Goal: Information Seeking & Learning: Learn about a topic

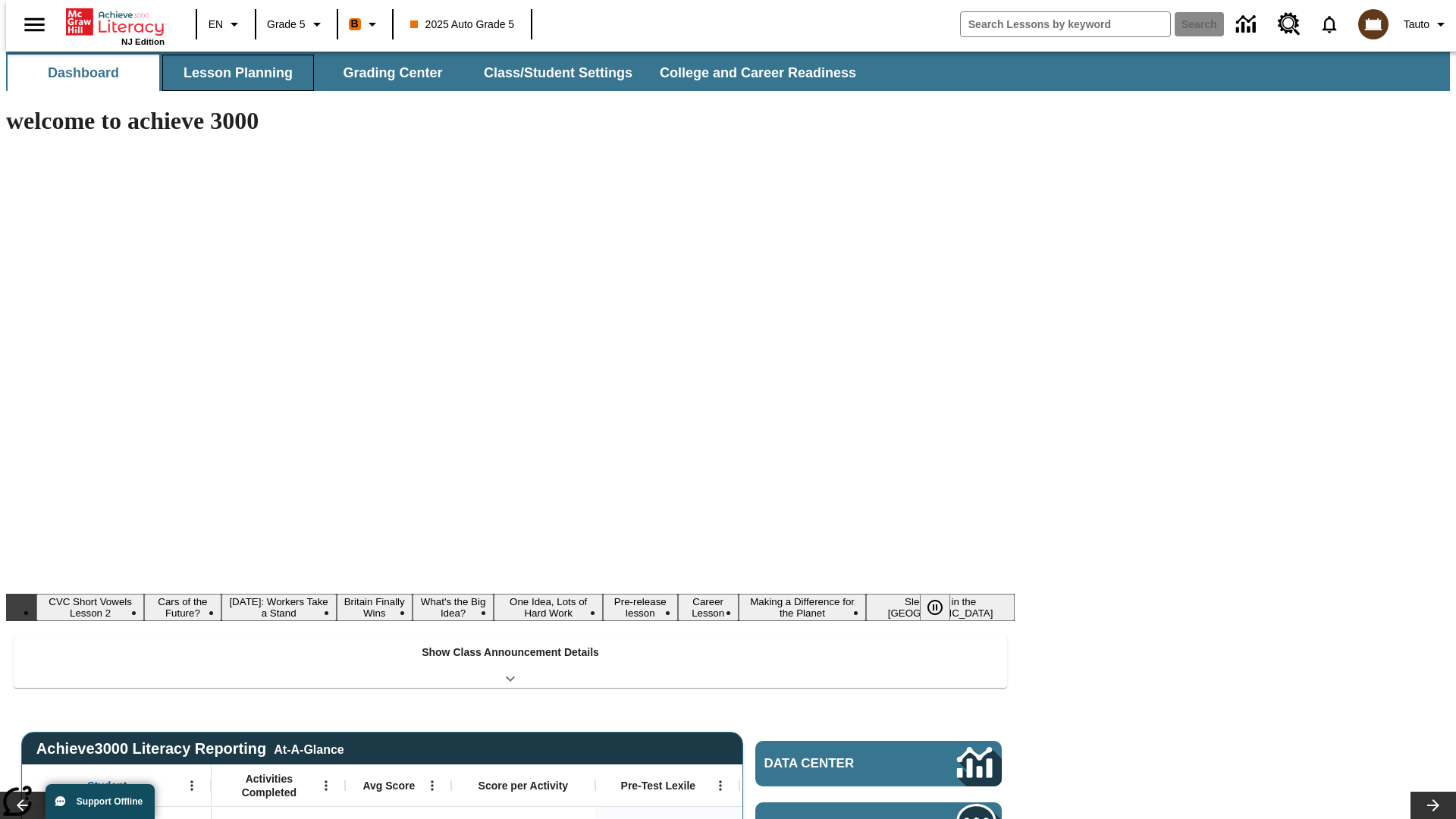
click at [232, 73] on button "Lesson Planning" at bounding box center [238, 73] width 152 height 37
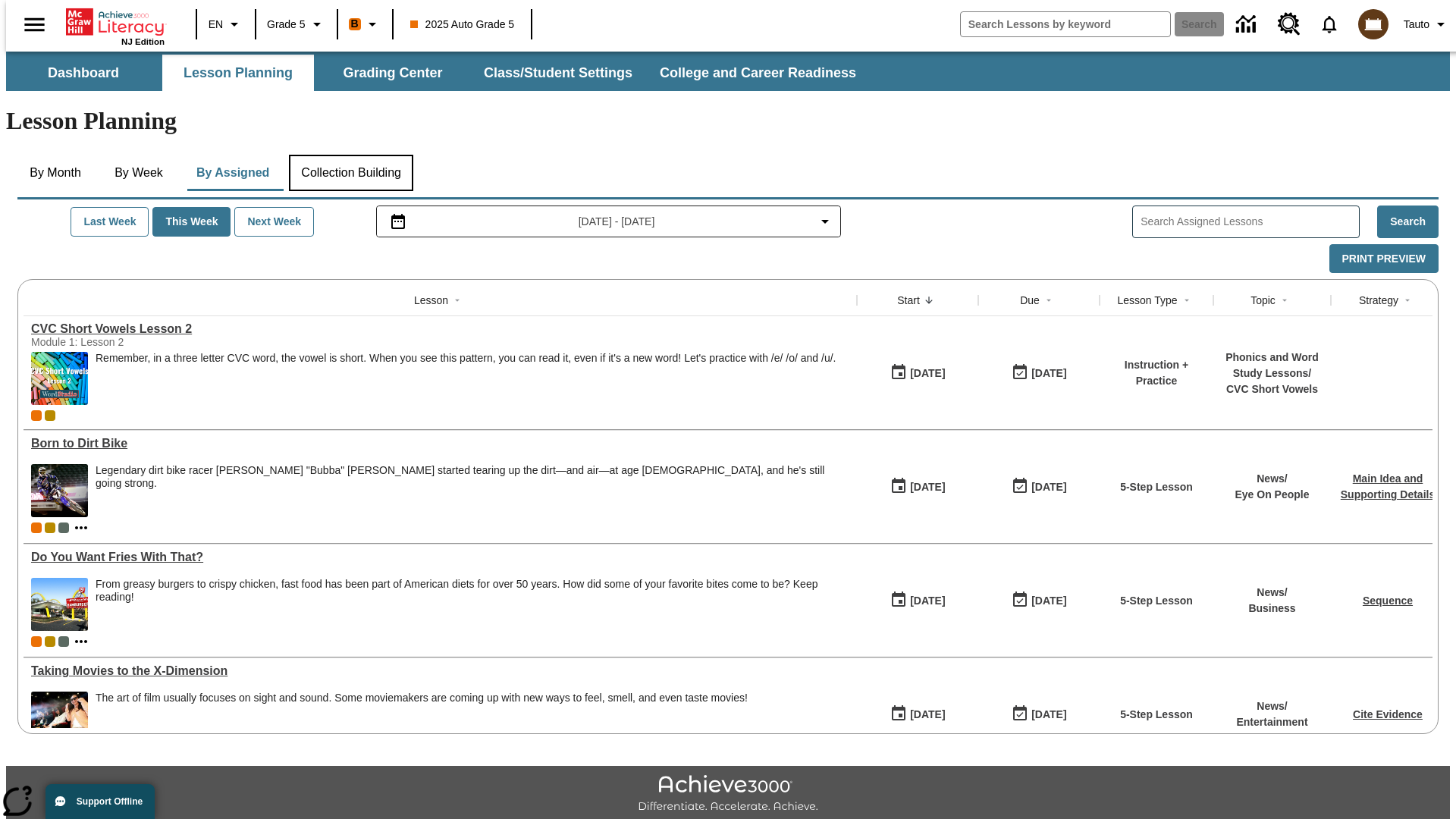
click at [351, 154] on button "Collection Building" at bounding box center [351, 173] width 125 height 37
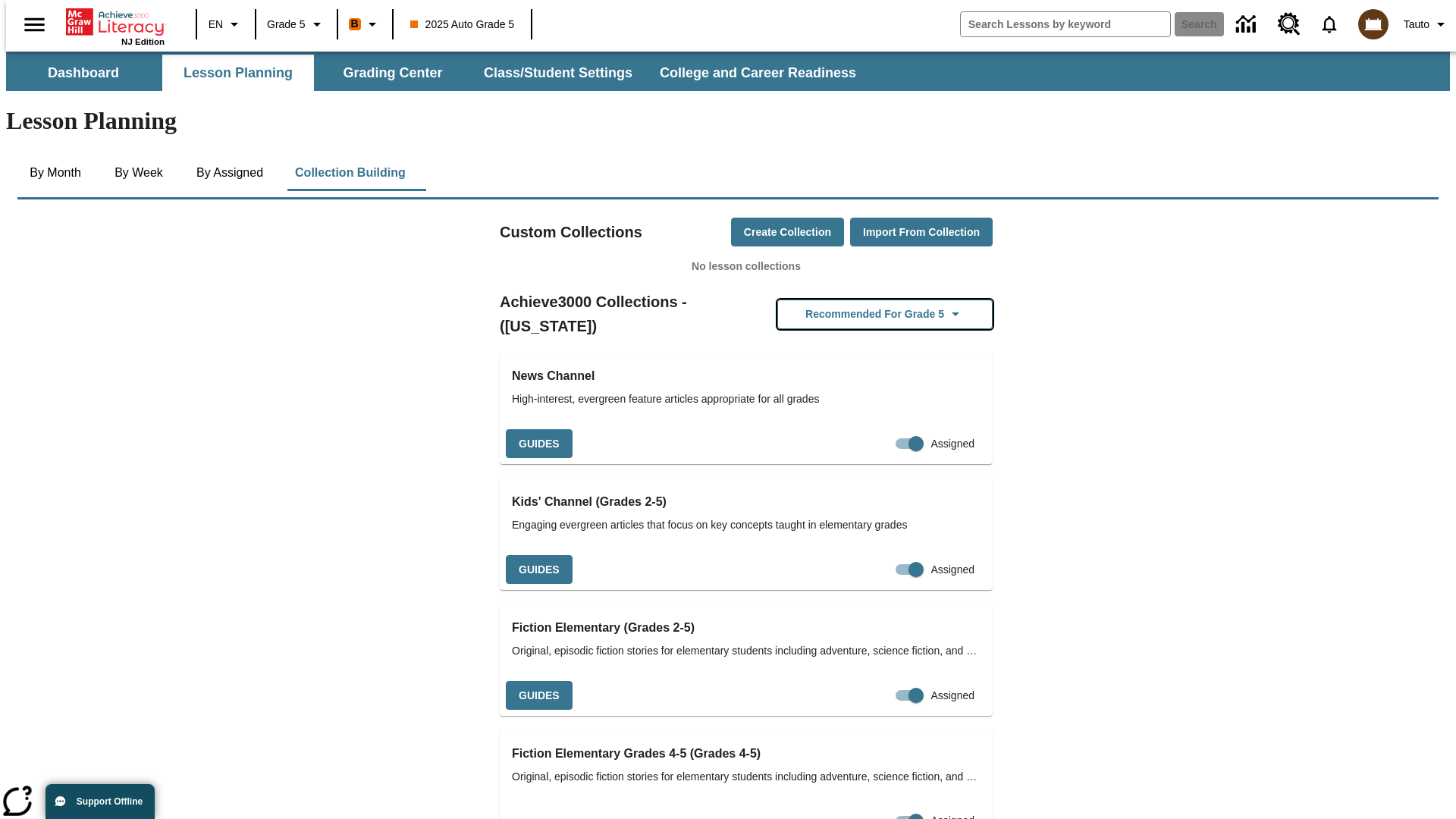
click at [860, 300] on button "Recommended for Grade 5" at bounding box center [885, 315] width 215 height 30
click at [882, 429] on input "Assigned" at bounding box center [887, 444] width 86 height 29
checkbox input "false"
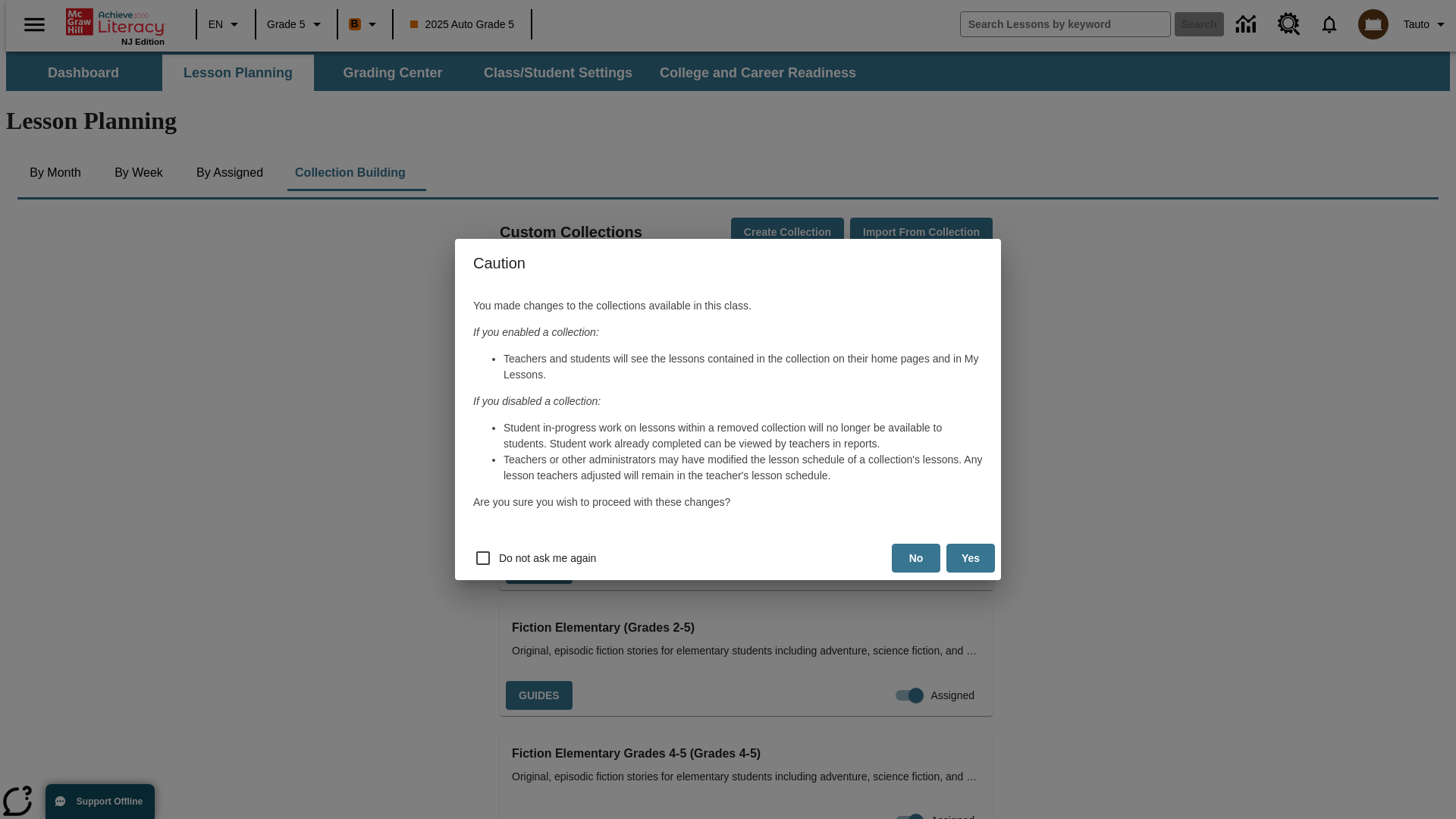
scroll to position [0, 7]
click at [971, 558] on button "Yes" at bounding box center [970, 559] width 48 height 30
